Goal: Task Accomplishment & Management: Use online tool/utility

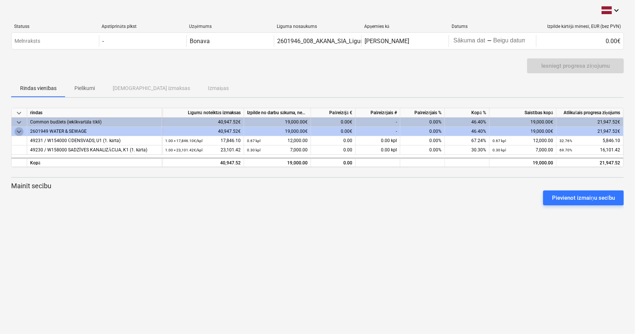
click at [16, 131] on span "keyboard_arrow_down" at bounding box center [18, 131] width 9 height 9
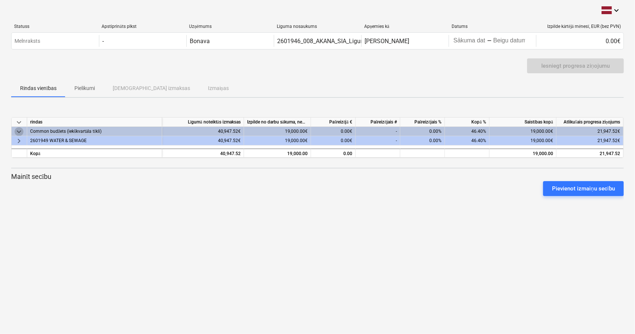
click at [18, 130] on span "keyboard_arrow_down" at bounding box center [18, 131] width 9 height 9
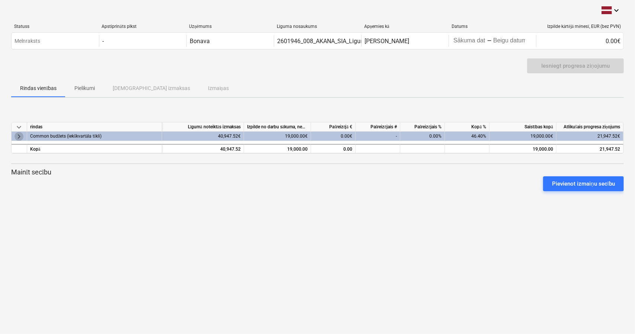
click at [20, 138] on span "keyboard_arrow_right" at bounding box center [18, 136] width 9 height 9
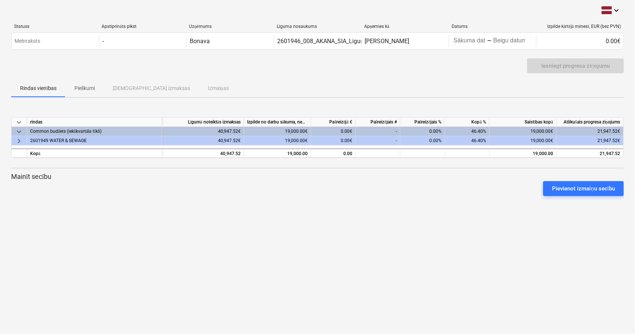
click at [19, 142] on span "keyboard_arrow_right" at bounding box center [18, 140] width 9 height 9
